Goal: Task Accomplishment & Management: Use online tool/utility

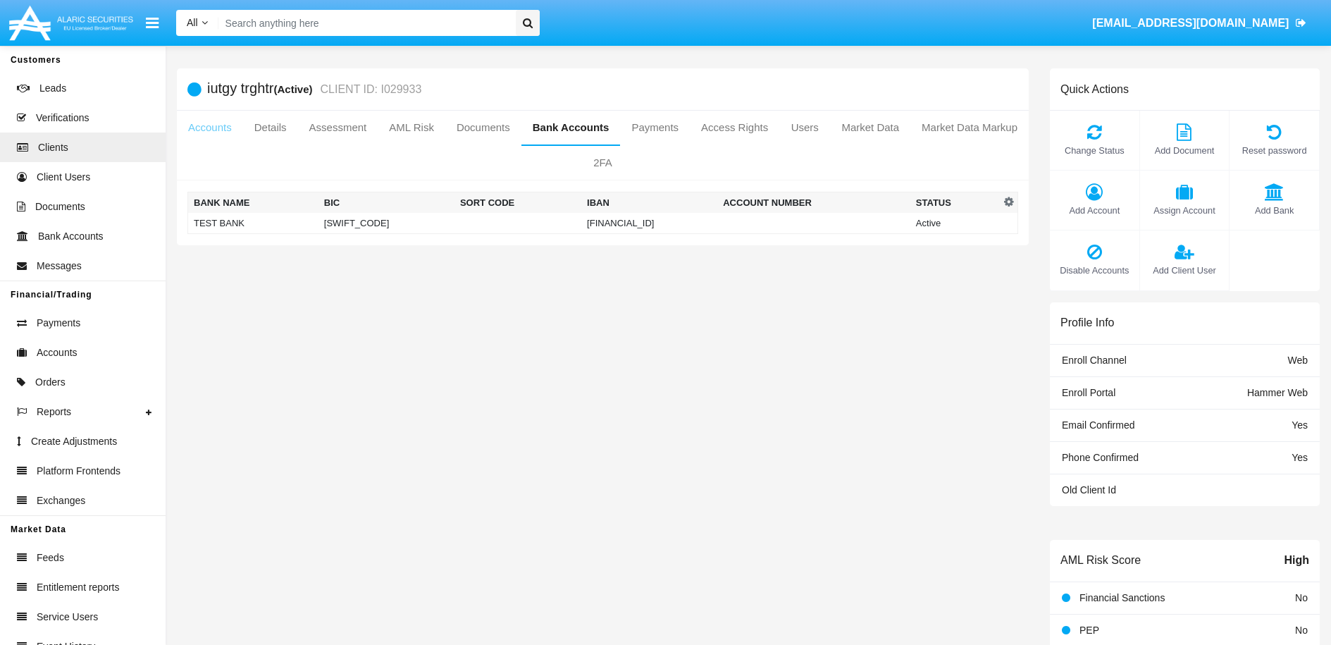
click at [216, 131] on link "Accounts" at bounding box center [210, 128] width 66 height 34
click at [216, 132] on link "Accounts" at bounding box center [210, 128] width 66 height 34
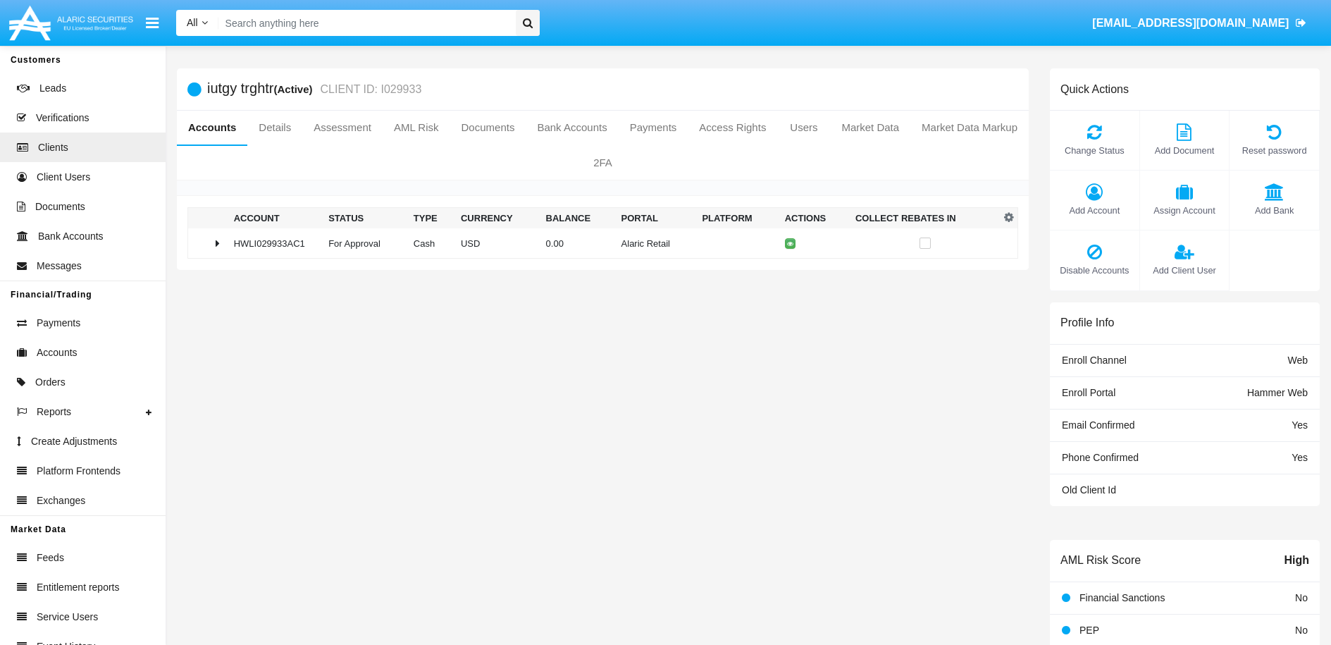
click at [214, 130] on link "Accounts" at bounding box center [212, 128] width 70 height 34
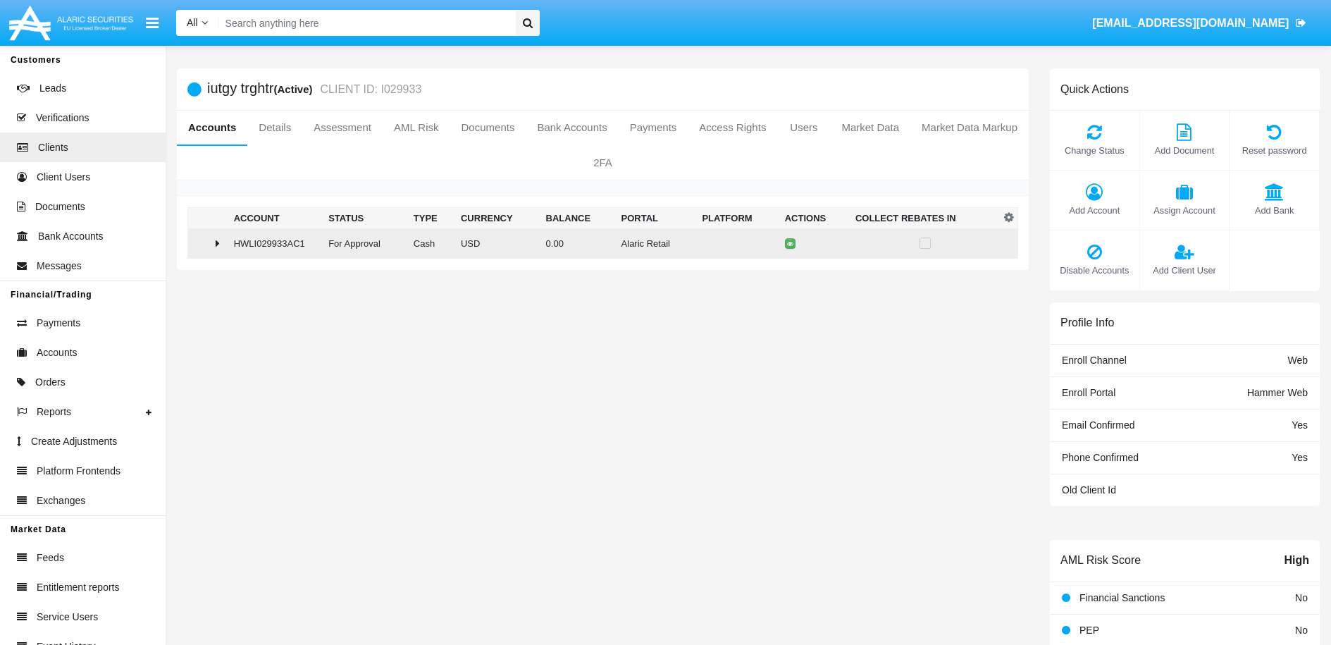
click at [214, 242] on div at bounding box center [208, 243] width 29 height 11
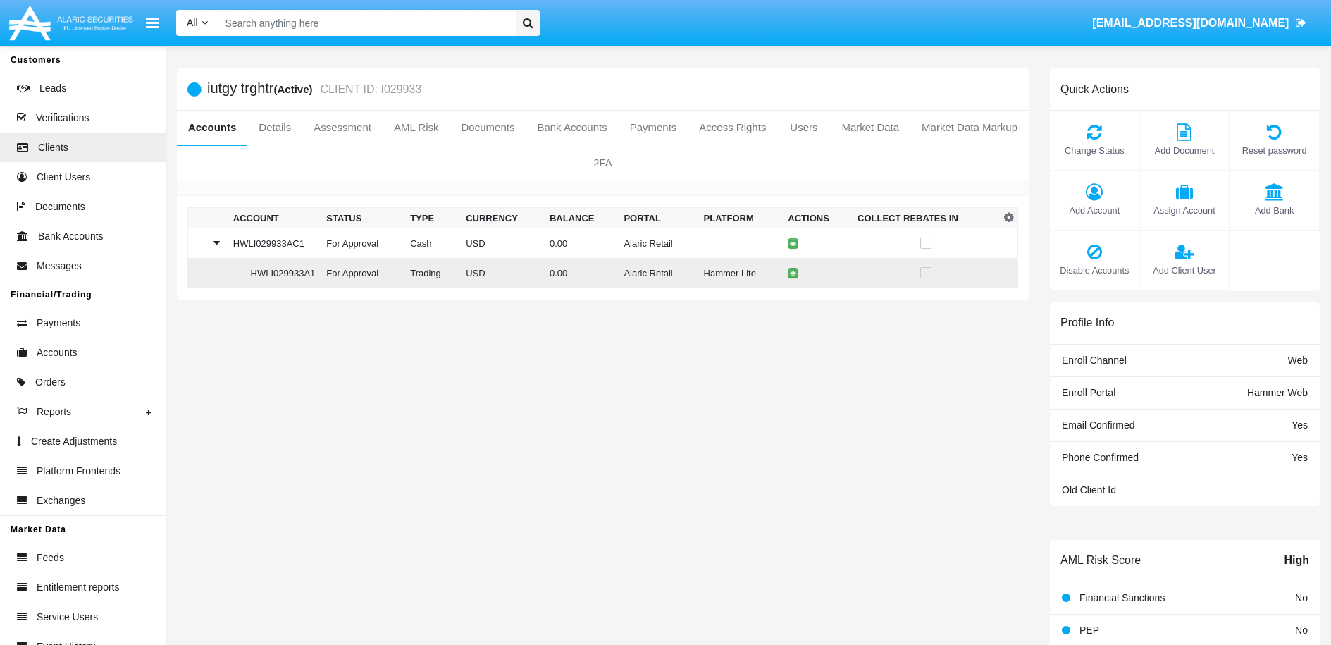
click at [272, 269] on td "HWLI029933A1" at bounding box center [275, 273] width 94 height 30
click at [469, 28] on input "Search" at bounding box center [365, 23] width 293 height 26
paste input "[EMAIL_ADDRESS][DOMAIN_NAME]"
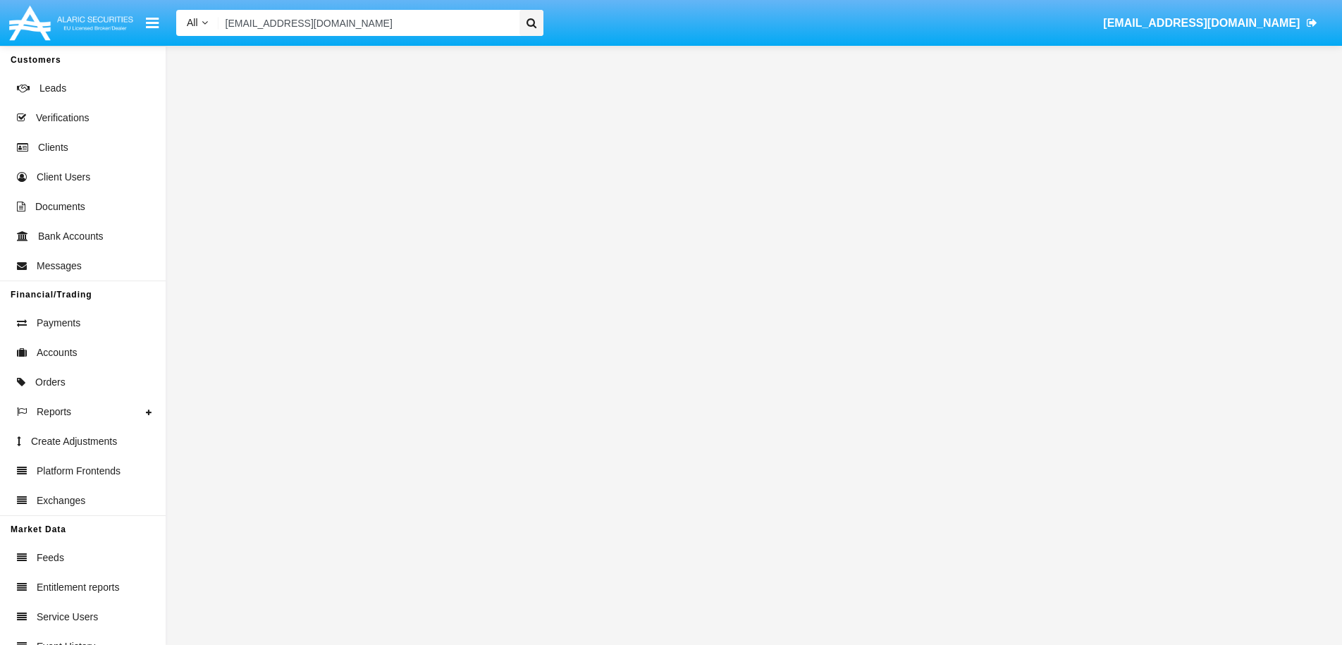
type input "[EMAIL_ADDRESS][DOMAIN_NAME]"
click at [529, 23] on icon at bounding box center [532, 23] width 10 height 11
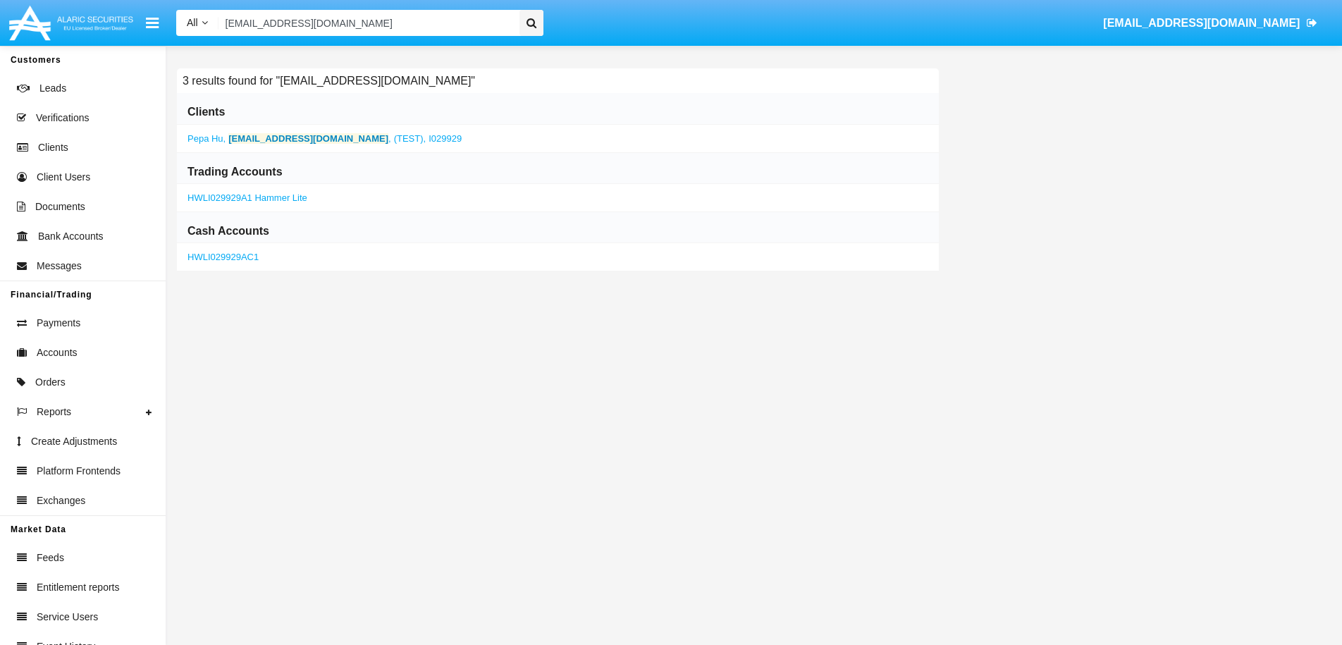
click at [271, 138] on b "[EMAIL_ADDRESS][DOMAIN_NAME]" at bounding box center [308, 138] width 160 height 11
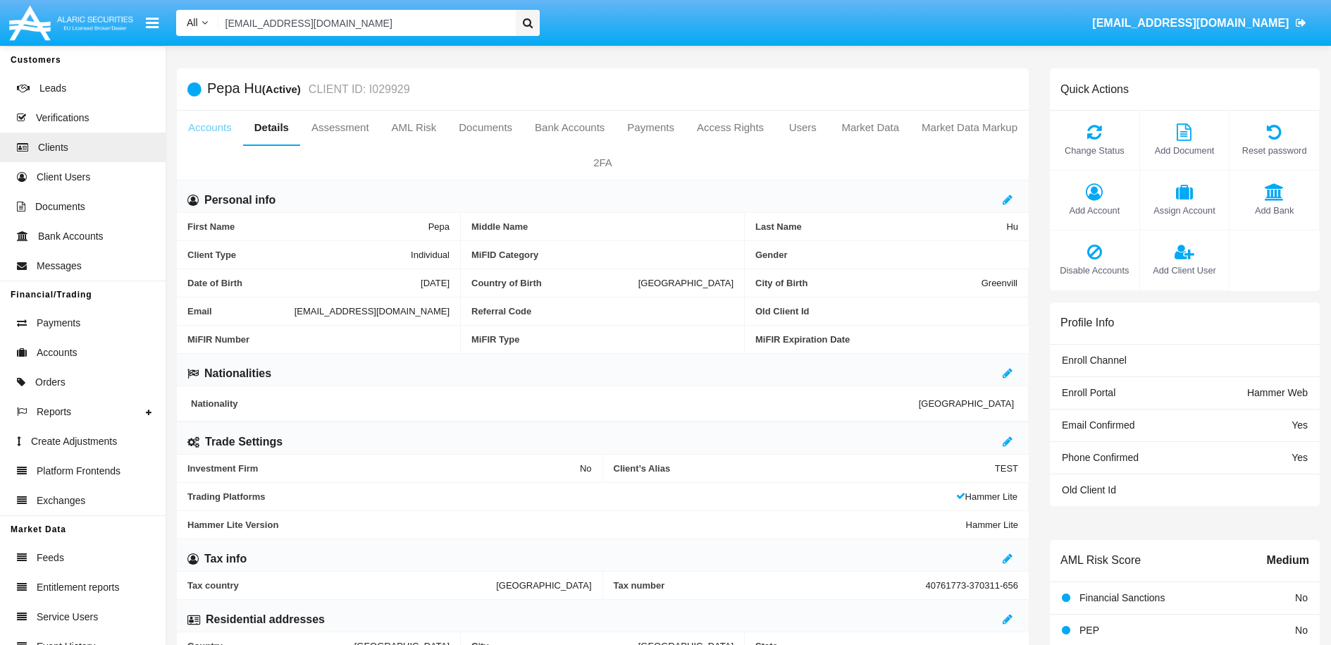
click at [220, 125] on link "Accounts" at bounding box center [210, 128] width 66 height 34
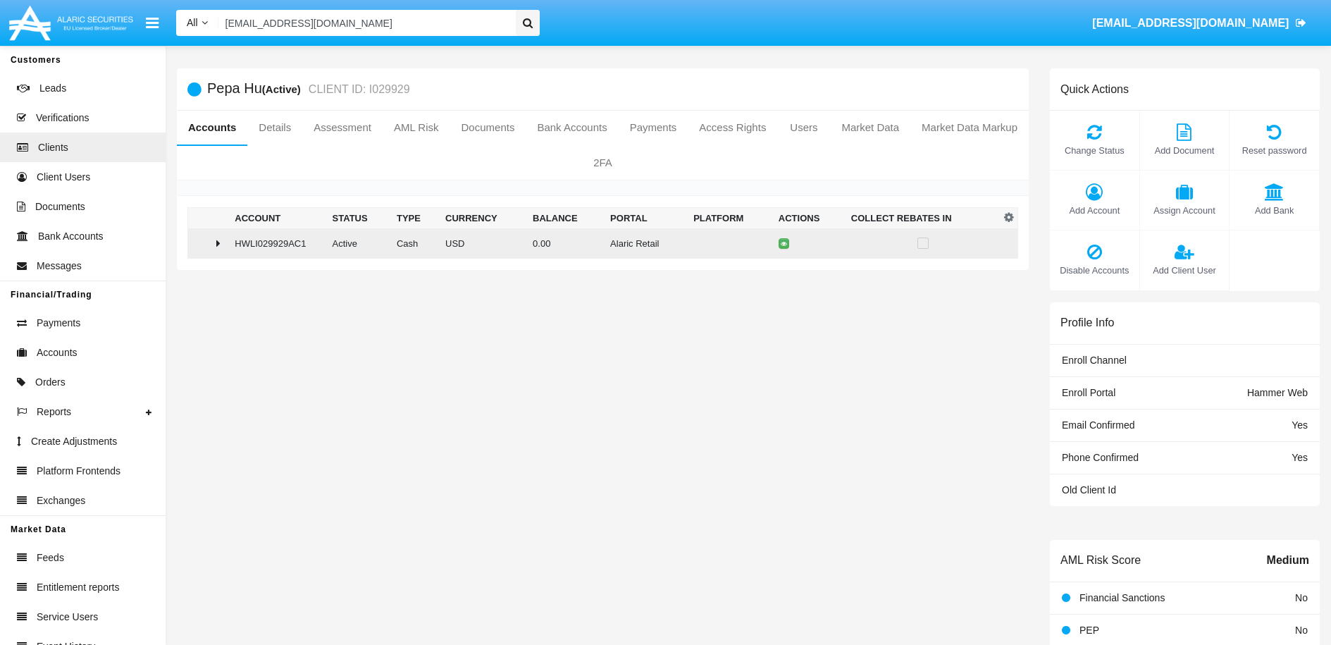
click at [224, 246] on td at bounding box center [209, 243] width 42 height 30
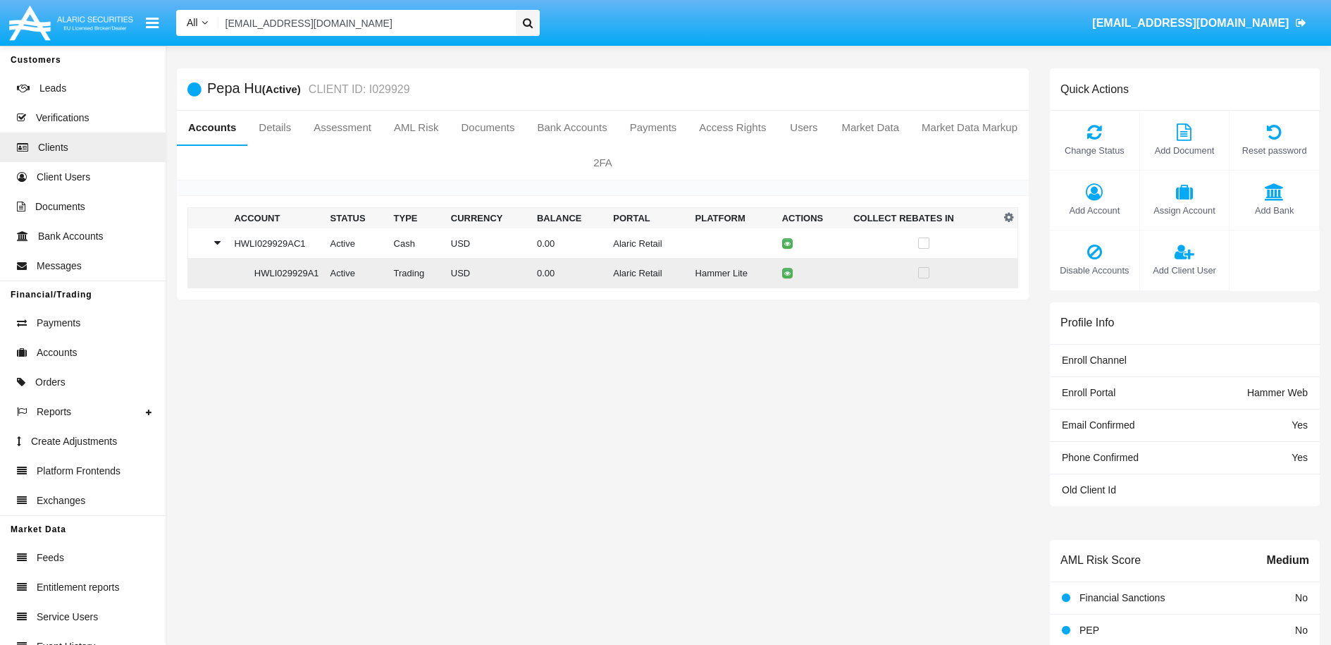
click at [379, 282] on td "Active" at bounding box center [356, 273] width 63 height 30
click at [782, 277] on button at bounding box center [787, 273] width 11 height 11
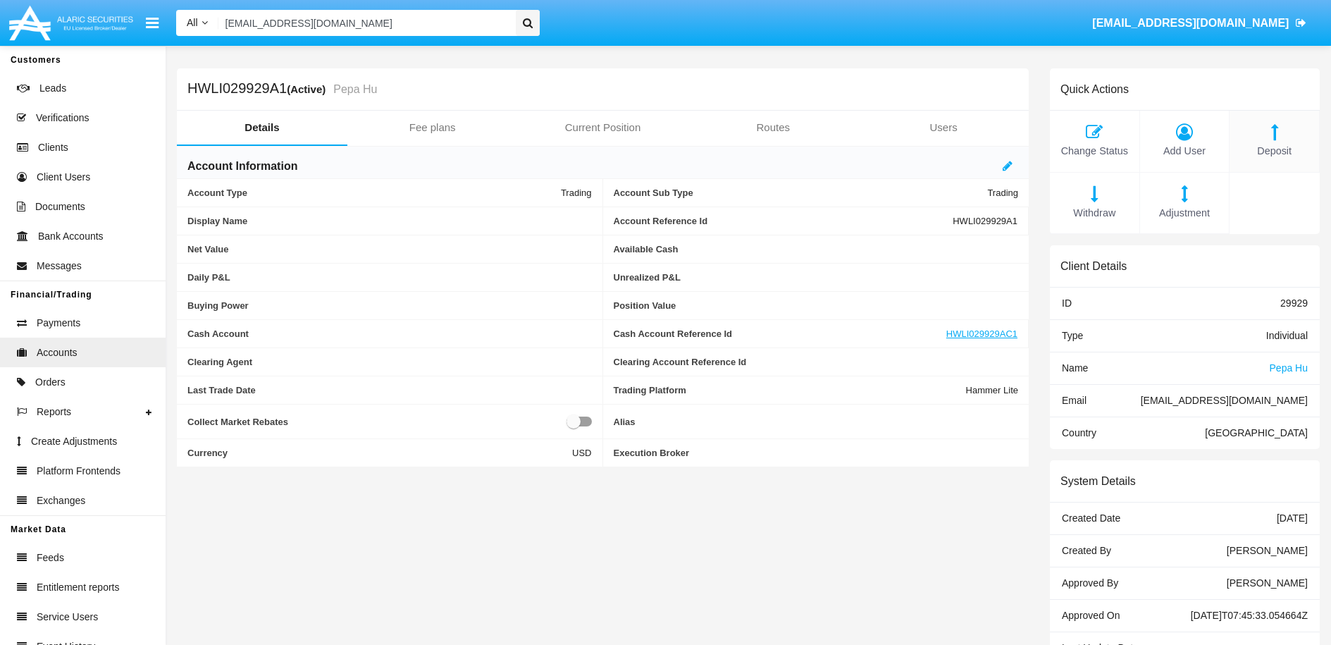
click at [1284, 144] on span "Deposit" at bounding box center [1274, 152] width 75 height 16
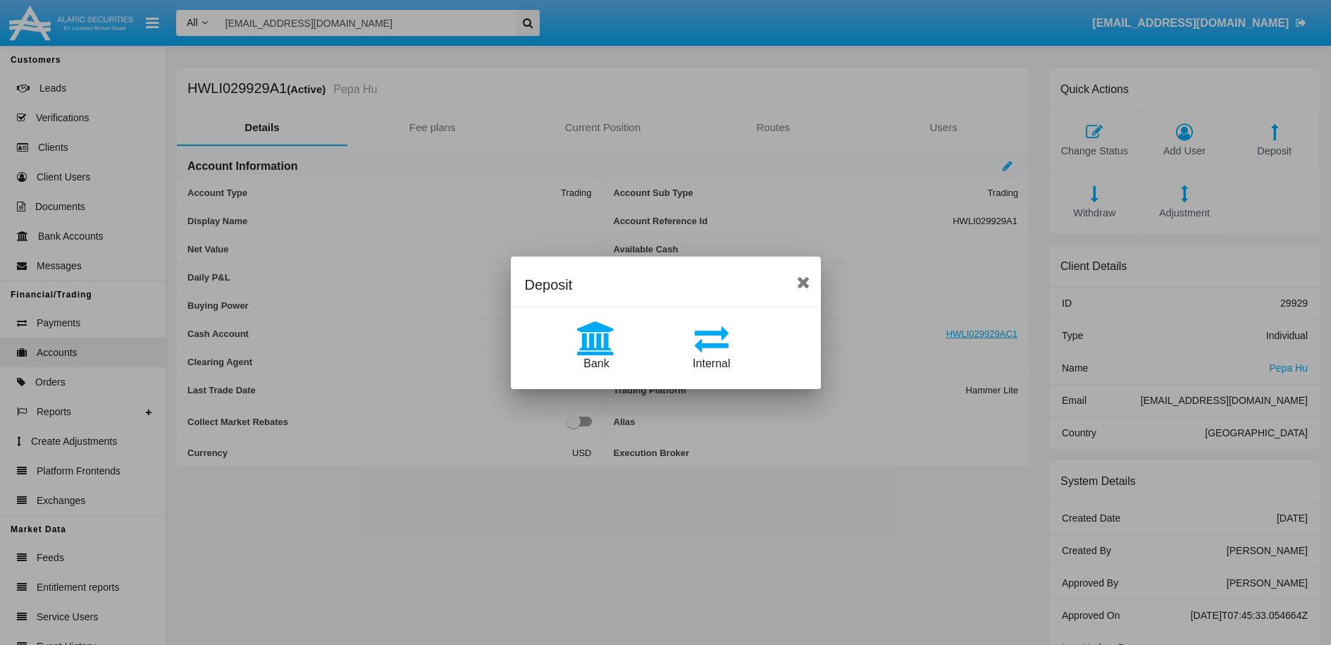
click at [601, 339] on icon at bounding box center [596, 338] width 71 height 34
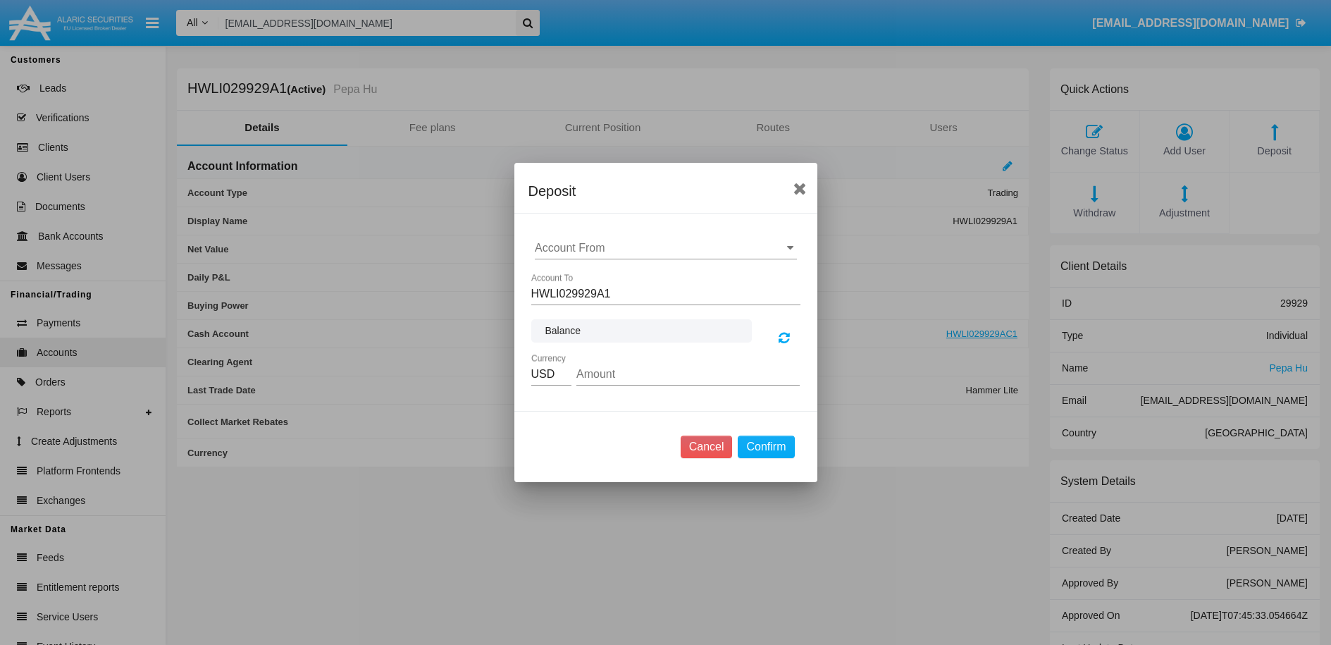
click at [783, 254] on div "Account From" at bounding box center [666, 244] width 262 height 32
click at [593, 282] on div "Test Afi" at bounding box center [666, 276] width 233 height 34
type input "Test Afi"
click at [602, 380] on input "Amount" at bounding box center [688, 374] width 223 height 13
type input "10,000.00"
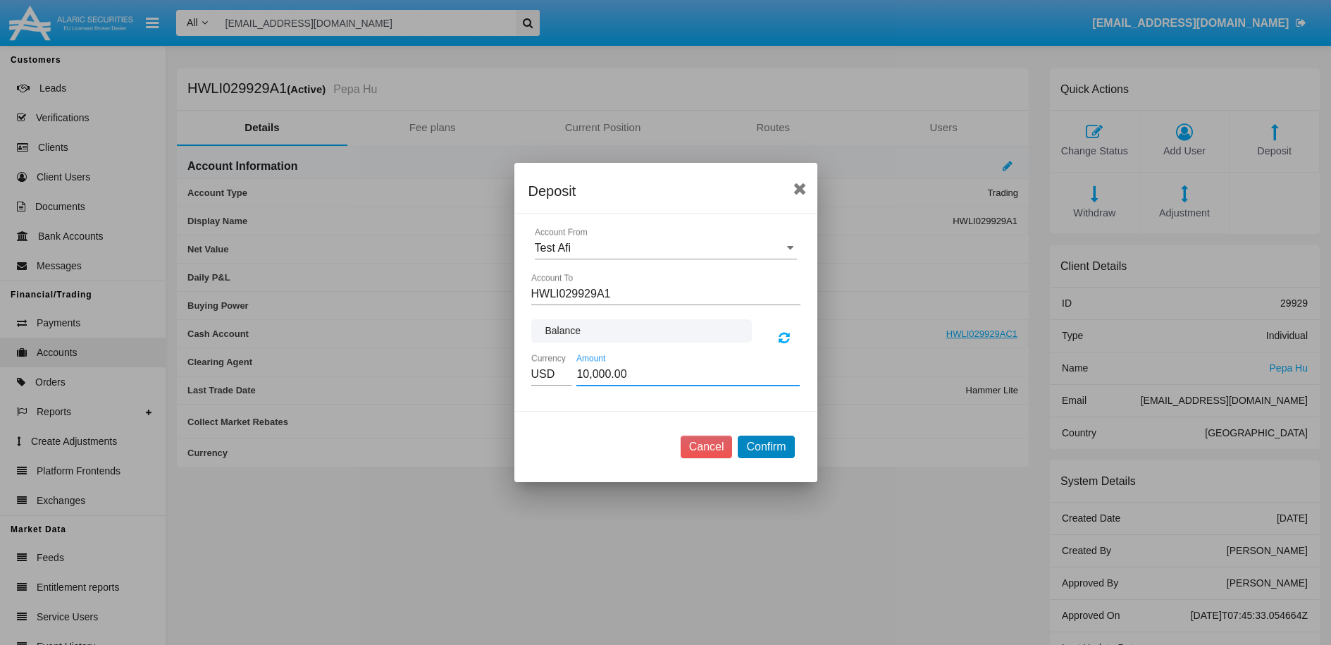
click at [777, 453] on button "Confirm" at bounding box center [766, 447] width 56 height 23
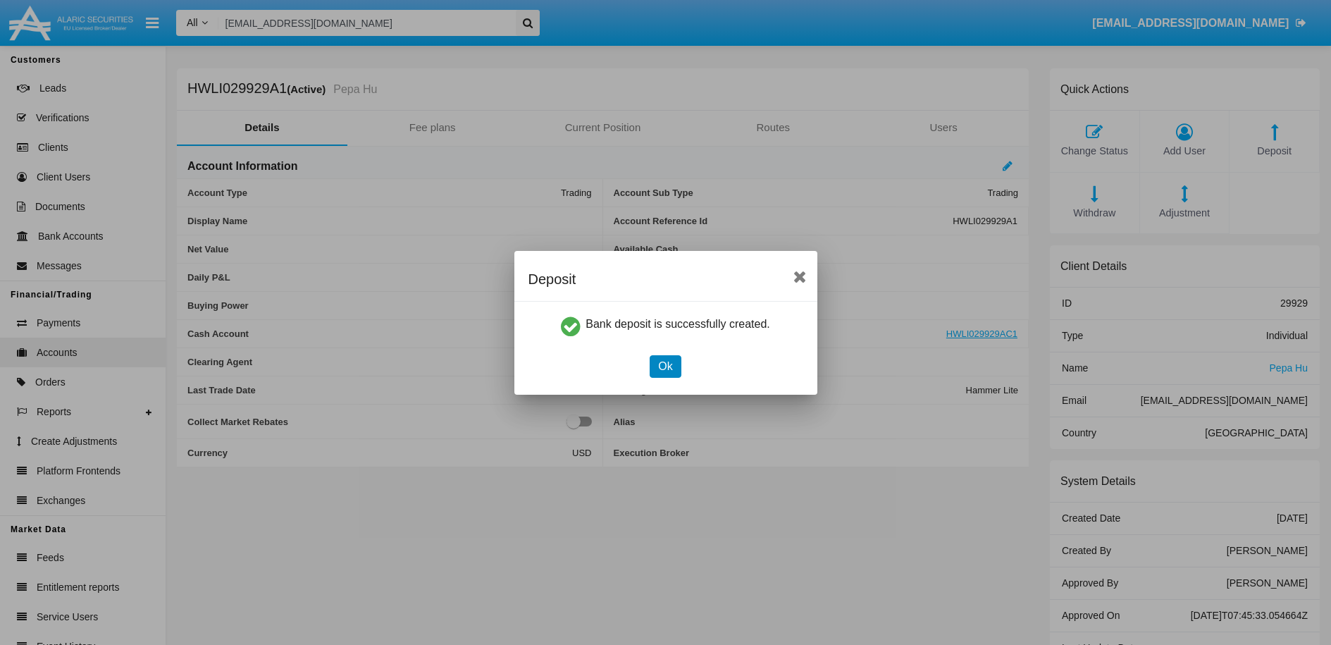
click at [670, 374] on button "Ok" at bounding box center [665, 366] width 31 height 23
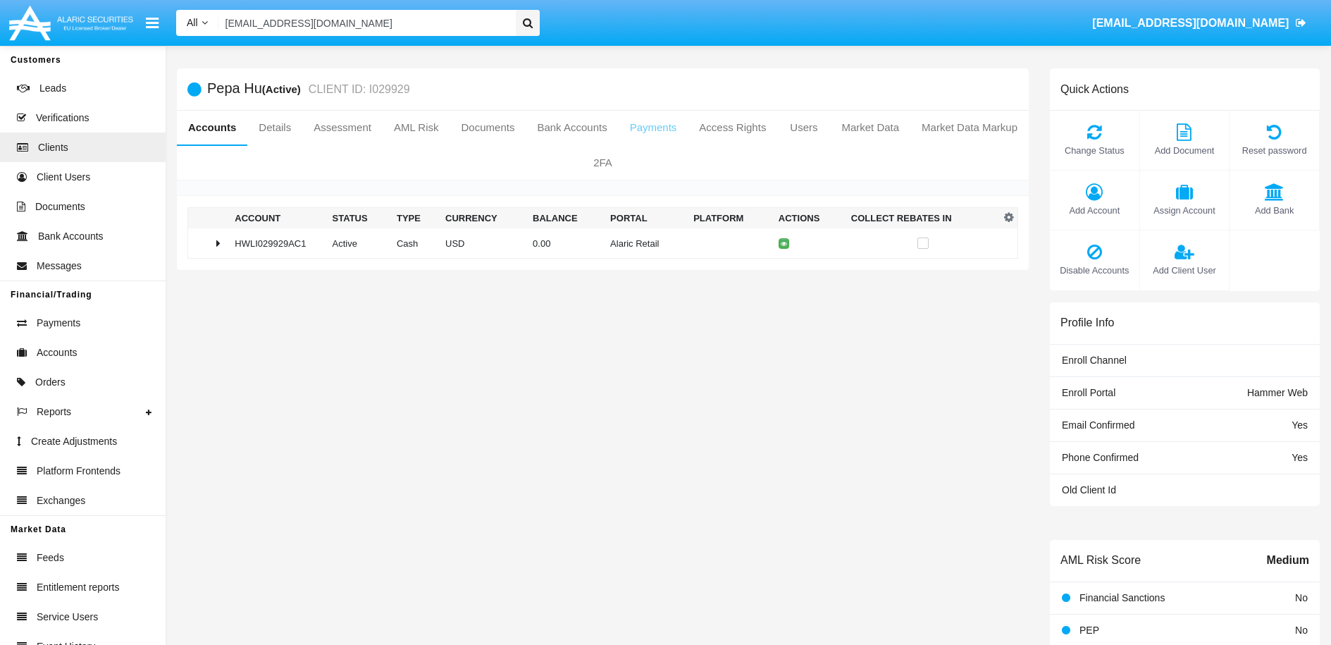
click at [689, 130] on link "Payments" at bounding box center [654, 128] width 70 height 34
